Goal: Task Accomplishment & Management: Use online tool/utility

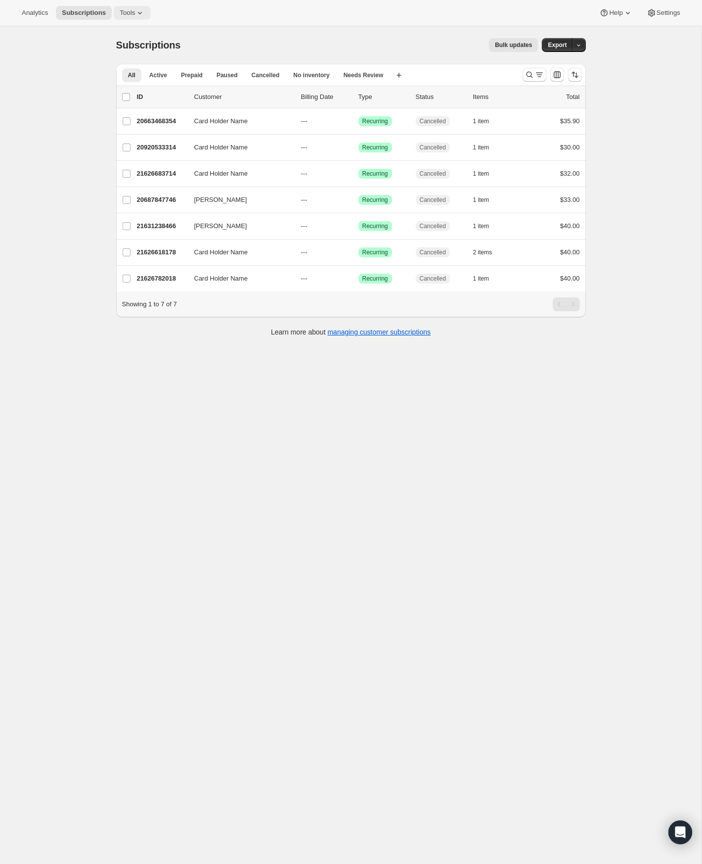
click at [135, 11] on icon at bounding box center [140, 13] width 10 height 10
click at [106, 63] on span "Bundles" at bounding box center [94, 66] width 23 height 7
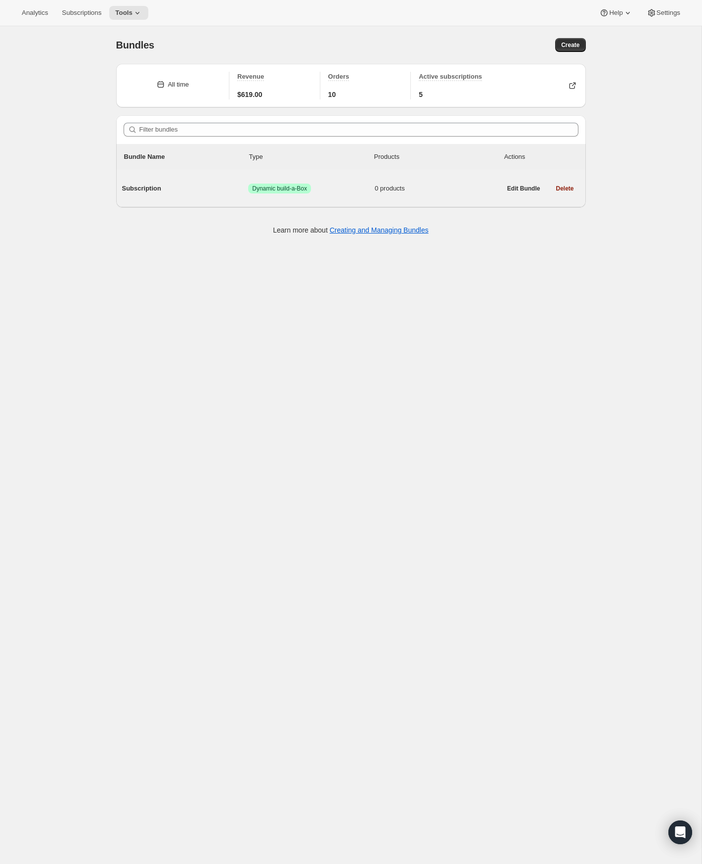
click at [227, 186] on span "Subscription" at bounding box center [185, 188] width 127 height 10
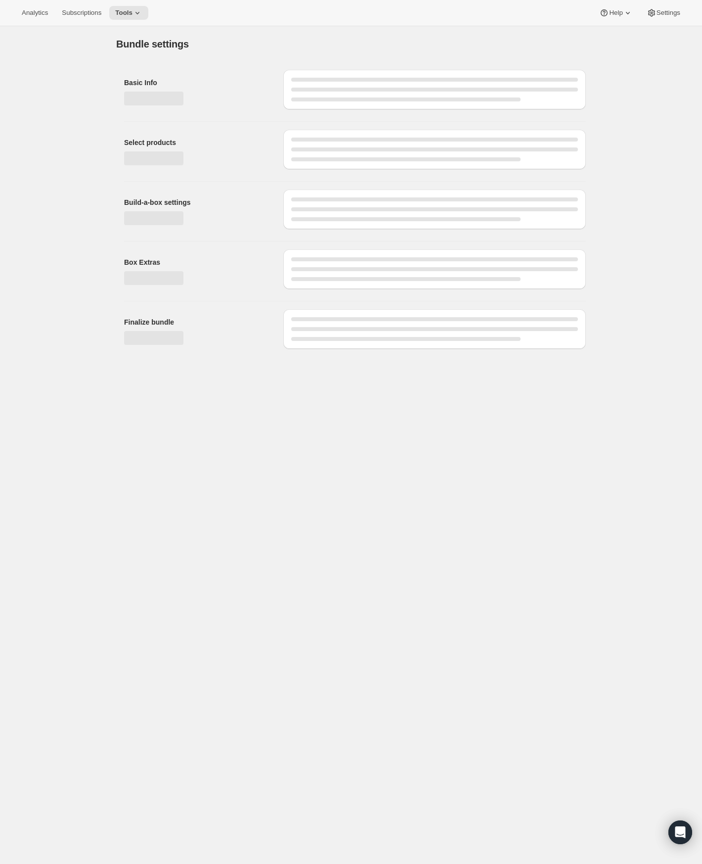
type input "Subscription"
radio input "true"
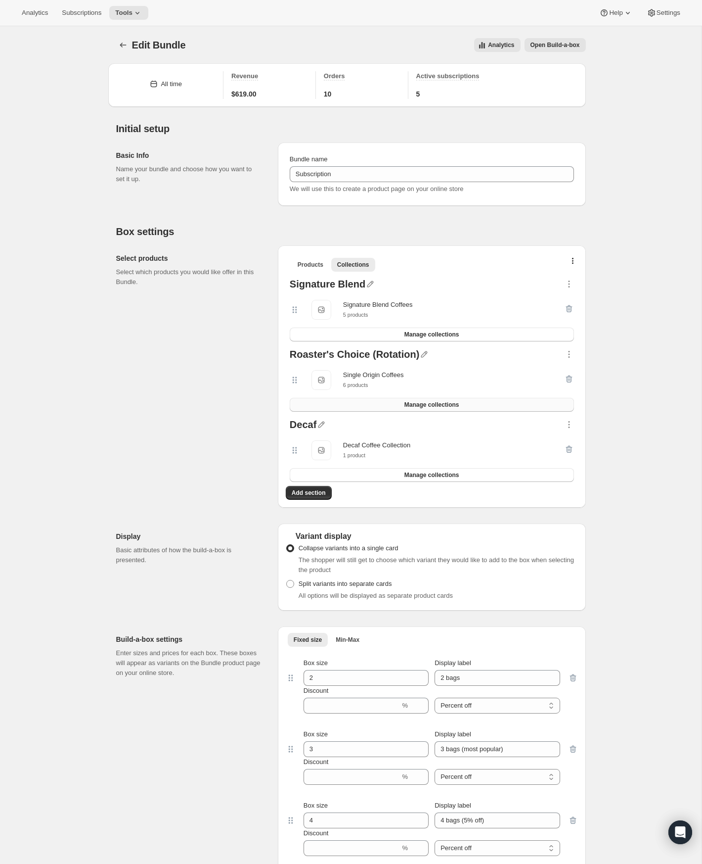
click at [436, 406] on span "Manage collections" at bounding box center [432, 405] width 55 height 8
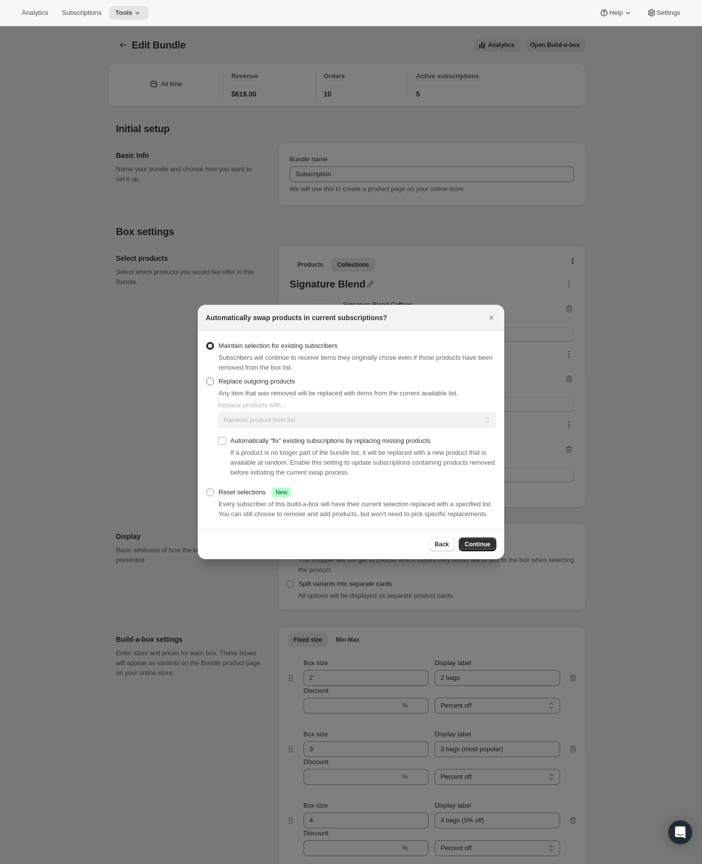
click at [214, 381] on label "Replace outgoing products" at bounding box center [251, 381] width 90 height 14
click at [207, 378] on input "Replace outgoing products" at bounding box center [206, 377] width 0 height 0
radio input "true"
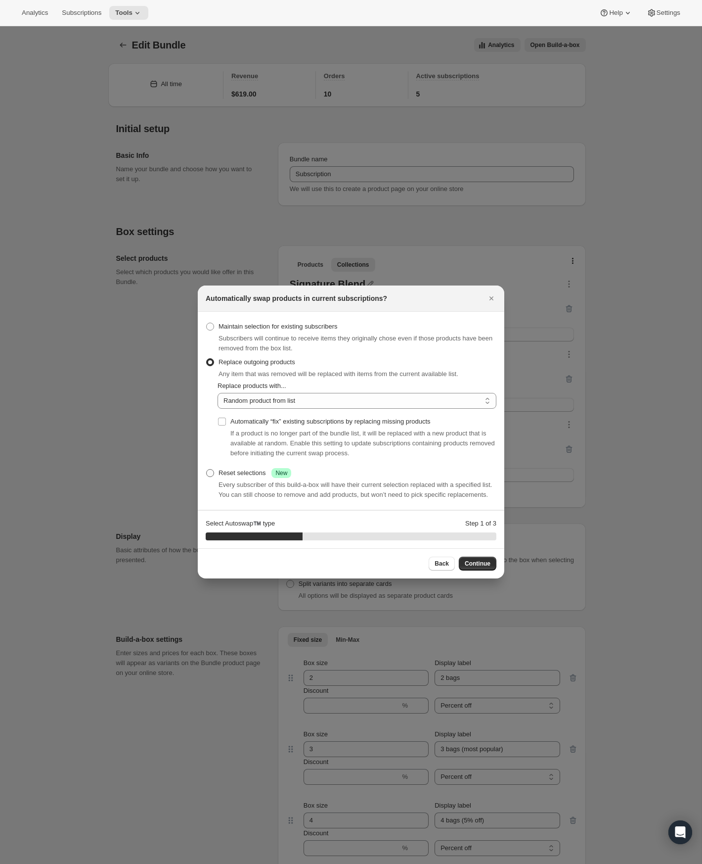
click at [210, 469] on span ":r4c:" at bounding box center [210, 473] width 8 height 8
click at [207, 469] on input "Reset selections Success New" at bounding box center [206, 469] width 0 height 0
radio input "true"
click at [212, 325] on span ":r4c:" at bounding box center [210, 326] width 8 height 8
click at [207, 323] on input "Maintain selection for existing subscribers" at bounding box center [206, 322] width 0 height 0
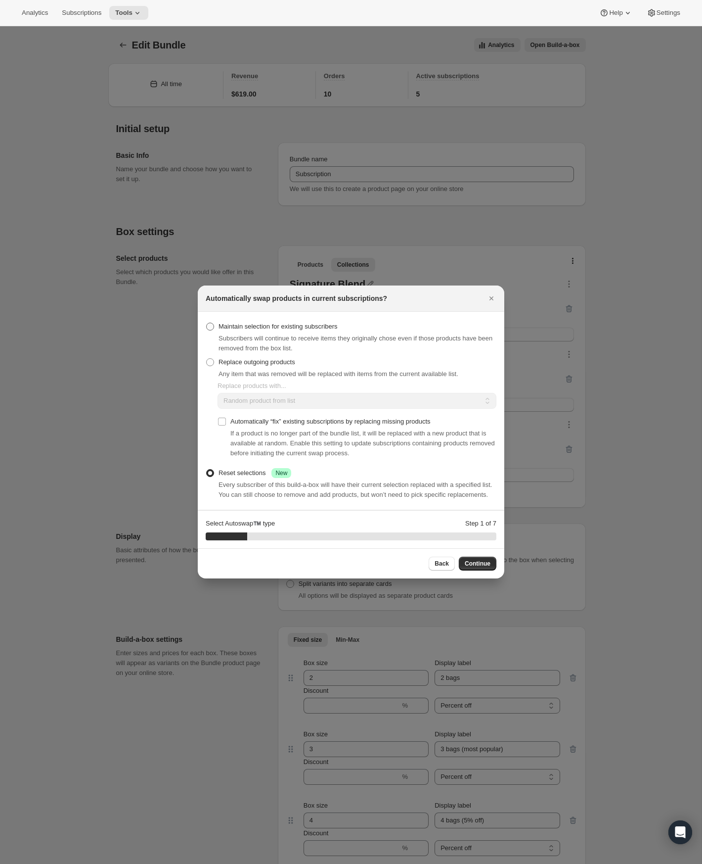
radio input "true"
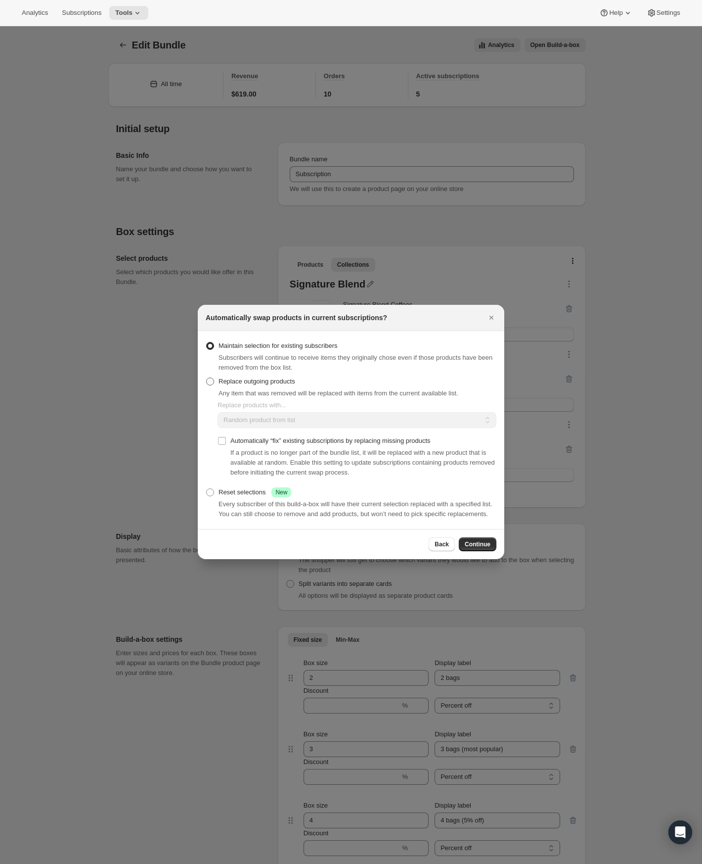
click at [211, 377] on span ":r4c:" at bounding box center [210, 381] width 8 height 8
click at [207, 377] on input "Replace outgoing products" at bounding box center [206, 377] width 0 height 0
radio input "true"
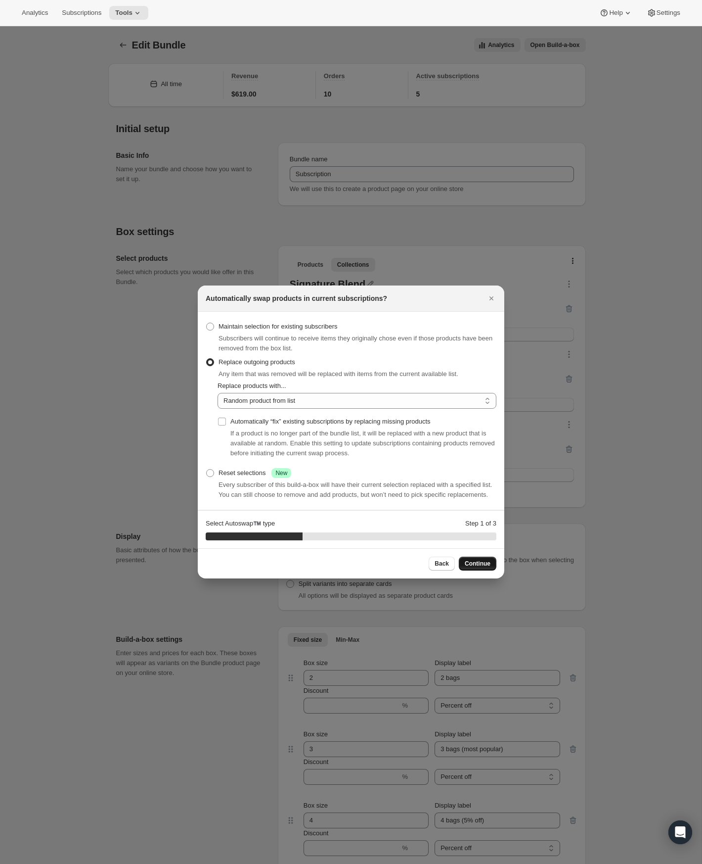
click at [480, 567] on span "Continue" at bounding box center [478, 563] width 26 height 8
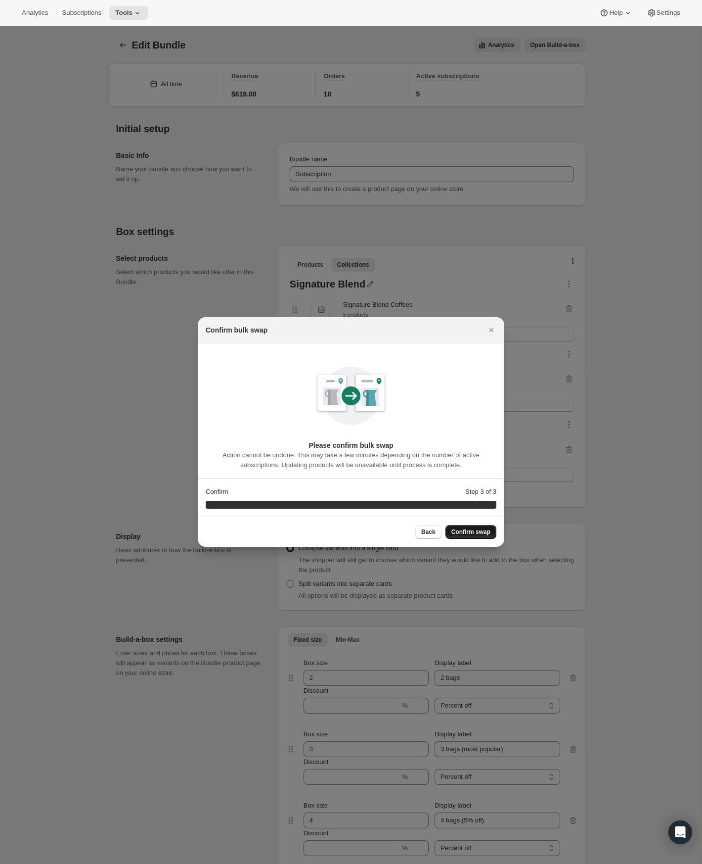
click at [475, 532] on span "Confirm swap" at bounding box center [471, 532] width 39 height 8
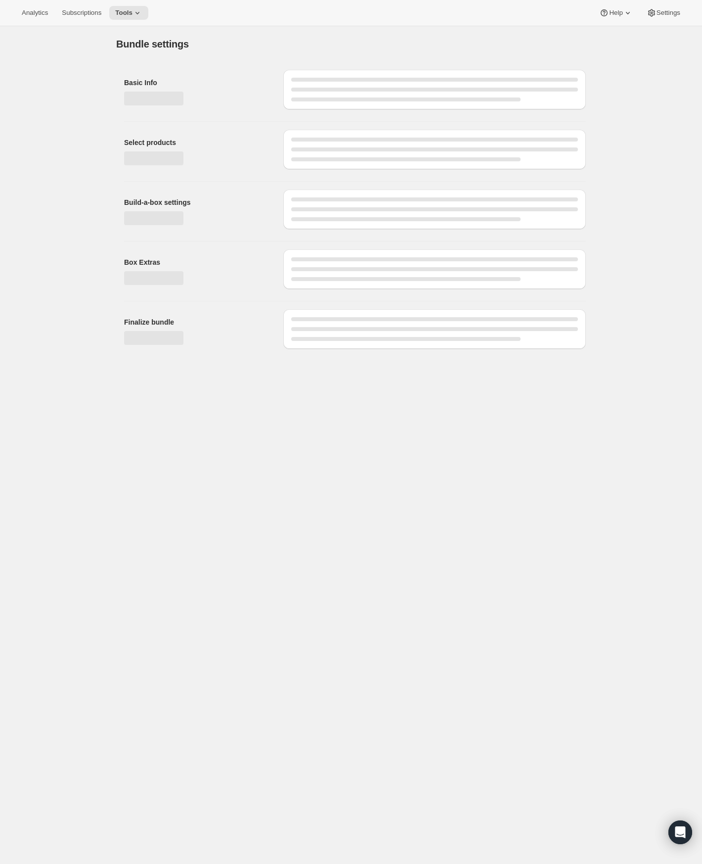
type input "Subscription"
radio input "true"
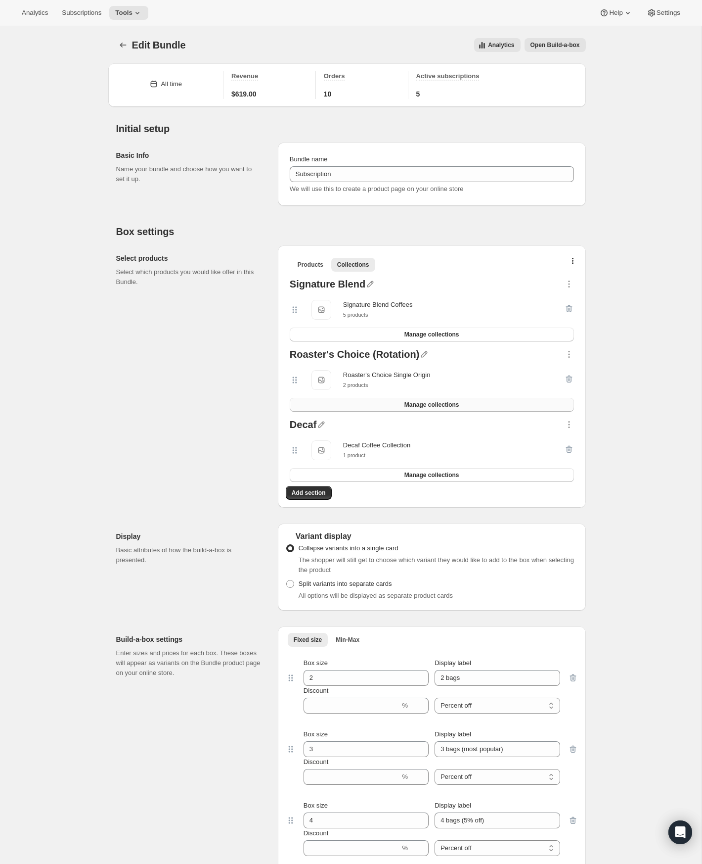
click at [428, 400] on button "Manage collections" at bounding box center [432, 405] width 284 height 14
click at [167, 433] on div "Select products Select which products you would like offer in this Bundle." at bounding box center [193, 376] width 154 height 262
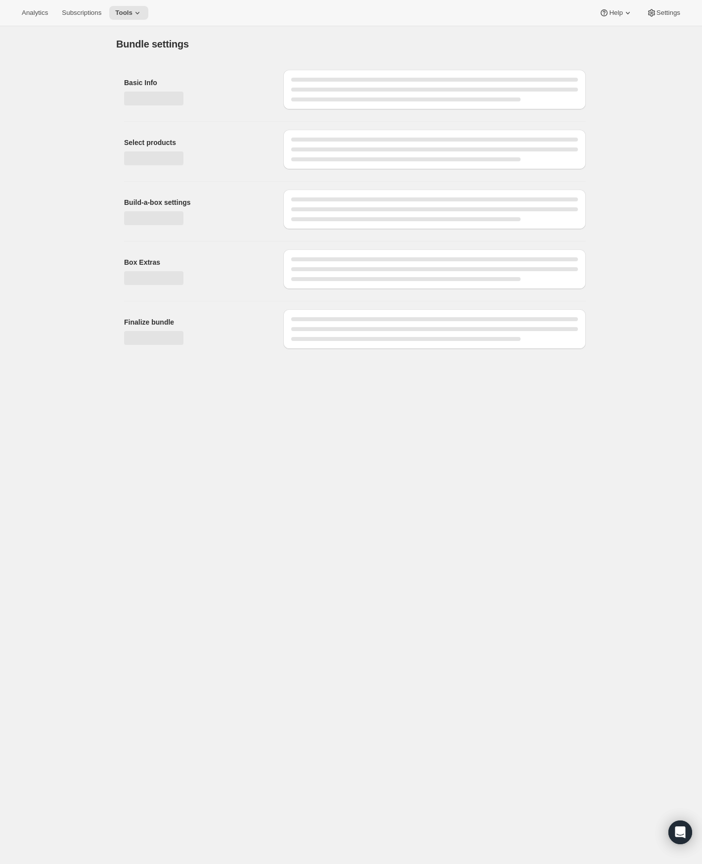
type input "Subscription"
radio input "true"
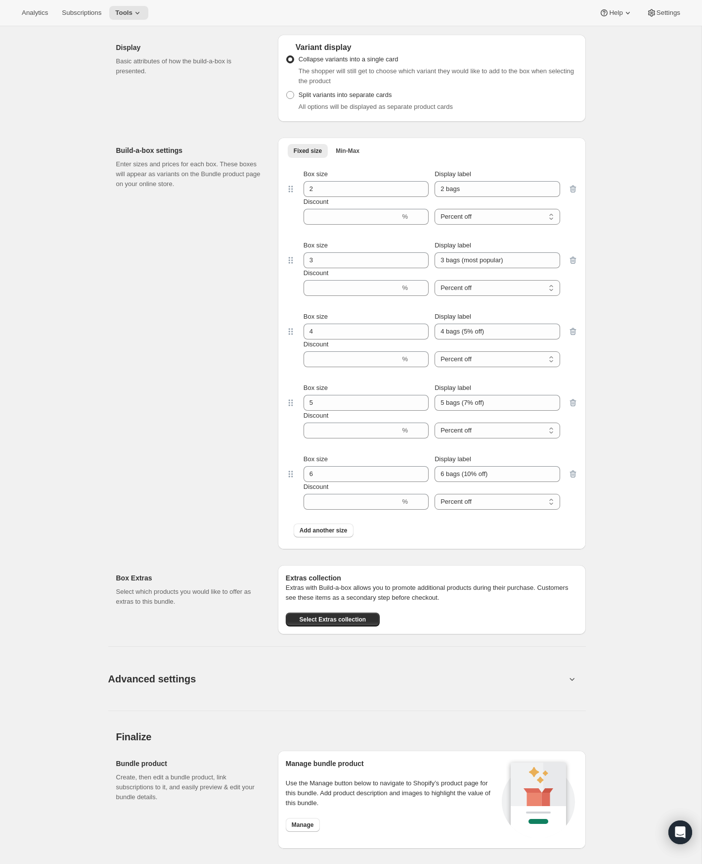
scroll to position [498, 0]
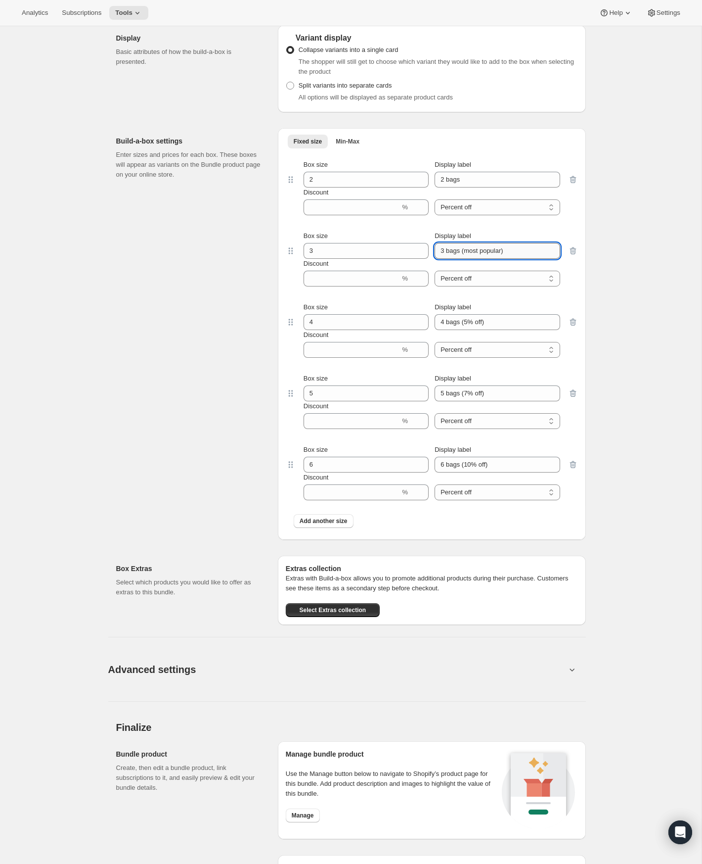
click at [510, 251] on input "3 bags (most popular)" at bounding box center [497, 251] width 125 height 16
type input "3 bags (3% off)"
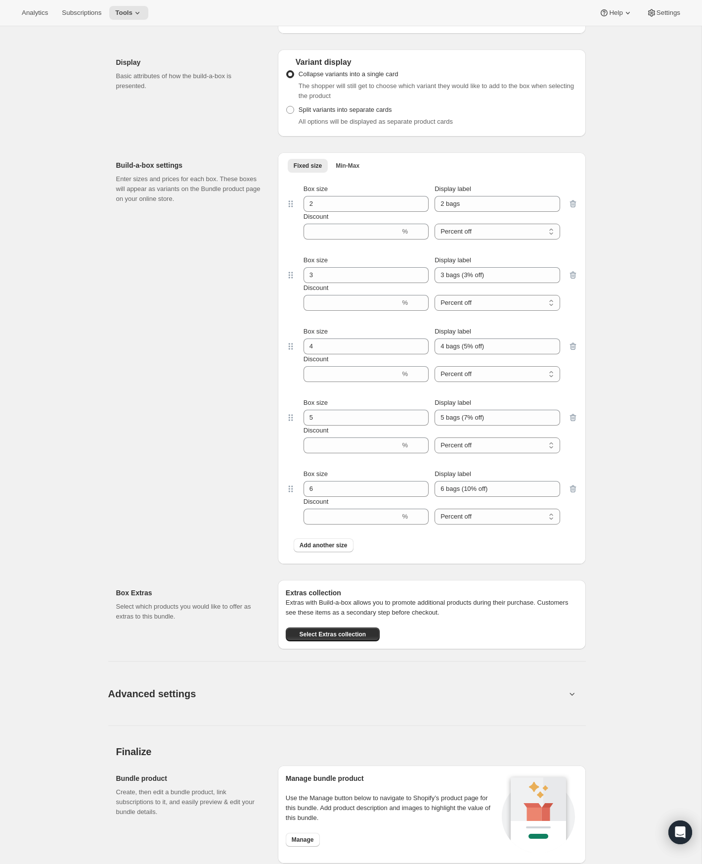
scroll to position [474, 0]
click at [350, 301] on input "Discount" at bounding box center [352, 302] width 97 height 16
type input "3"
click at [207, 340] on div "Build-a-box settings Enter sizes and prices for each box. These boxes will appe…" at bounding box center [193, 357] width 154 height 411
click at [335, 372] on input "Discount" at bounding box center [352, 373] width 97 height 16
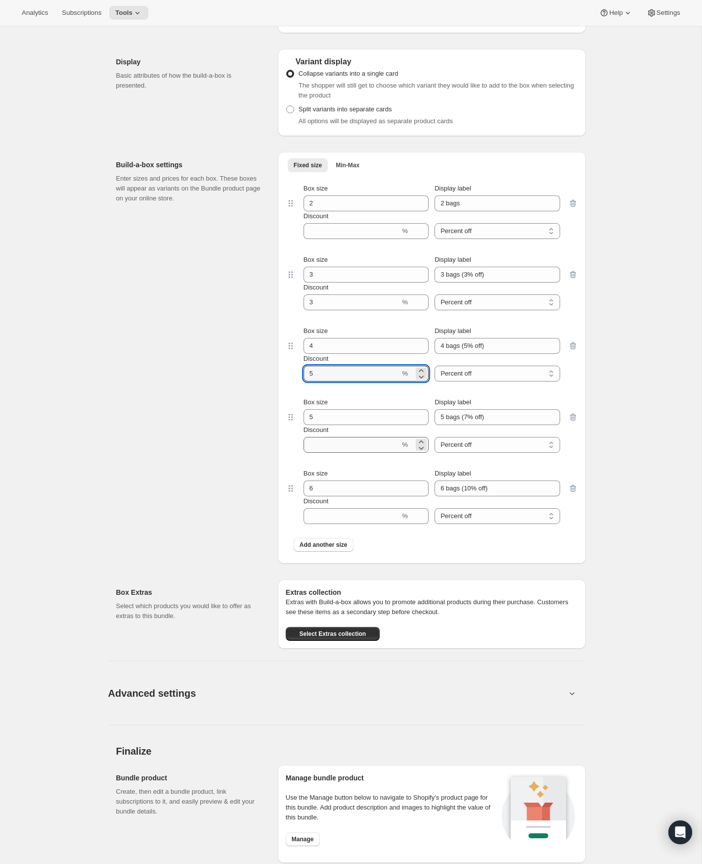
type input "5"
click at [340, 450] on input "Discount" at bounding box center [352, 445] width 97 height 16
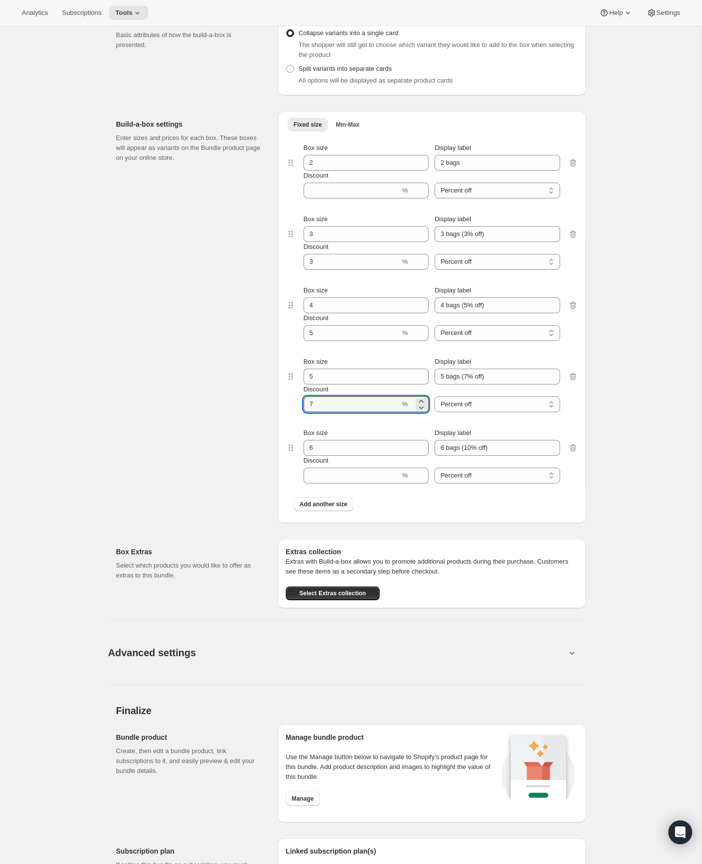
scroll to position [519, 0]
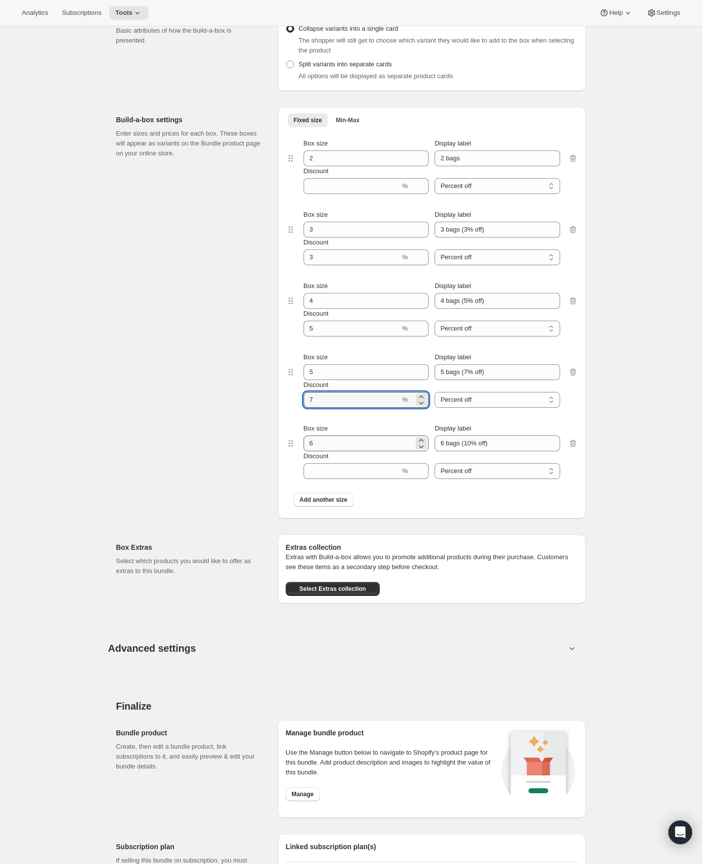
type input "7"
drag, startPoint x: 357, startPoint y: 446, endPoint x: 311, endPoint y: 439, distance: 47.0
click at [311, 439] on input "6" at bounding box center [359, 443] width 110 height 16
click at [343, 468] on input "Discount" at bounding box center [352, 471] width 97 height 16
type input "10"
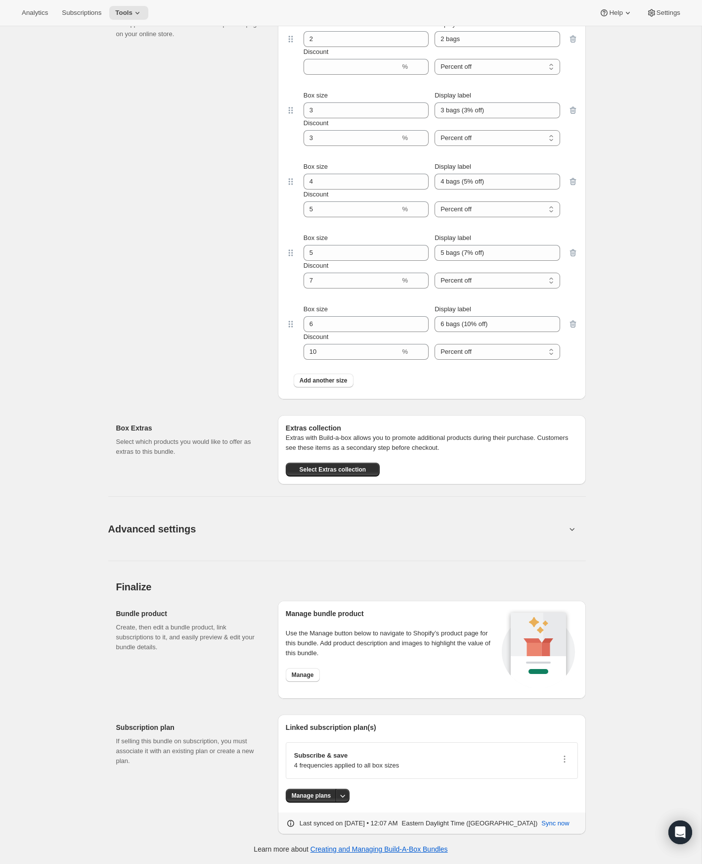
scroll to position [638, 0]
